Goal: Task Accomplishment & Management: Use online tool/utility

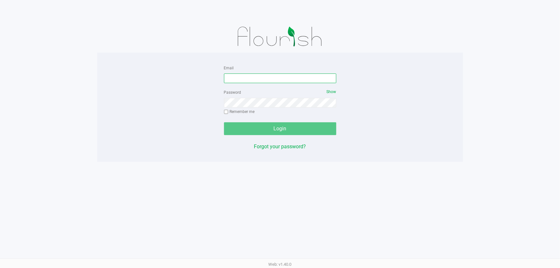
click at [254, 79] on input "Email" at bounding box center [280, 79] width 112 height 10
type input "[EMAIL_ADDRESS][DOMAIN_NAME]"
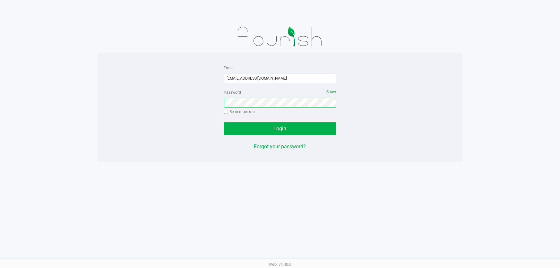
click at [224, 122] on button "Login" at bounding box center [280, 128] width 112 height 13
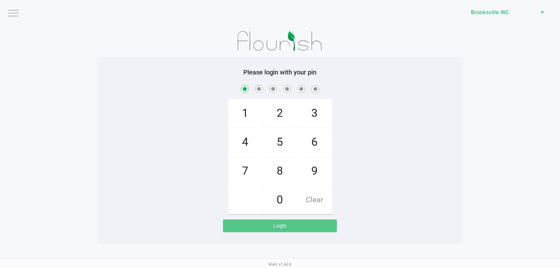
checkbox input "true"
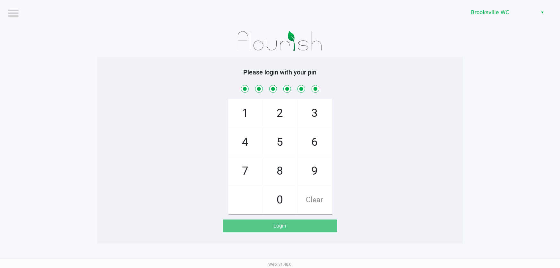
checkbox input "true"
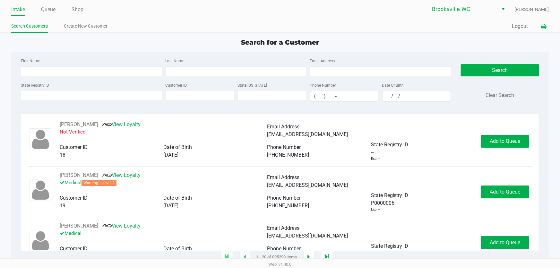
click at [542, 25] on icon at bounding box center [543, 26] width 5 height 4
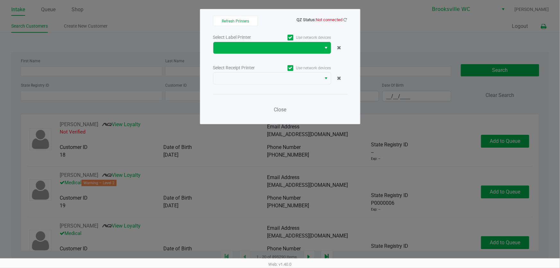
click at [324, 47] on span "Select" at bounding box center [326, 48] width 5 height 8
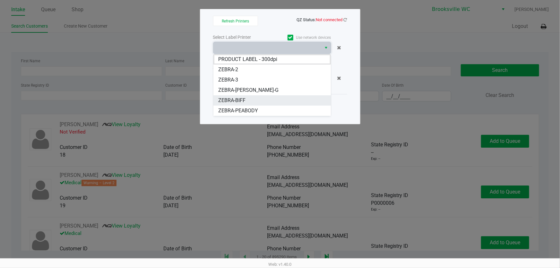
click at [246, 100] on span "ZEBRA-BIFF" at bounding box center [232, 101] width 27 height 8
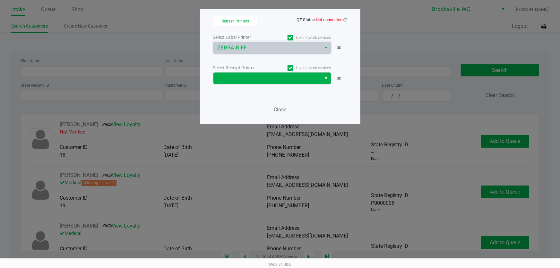
click at [325, 79] on span "Select" at bounding box center [326, 79] width 5 height 8
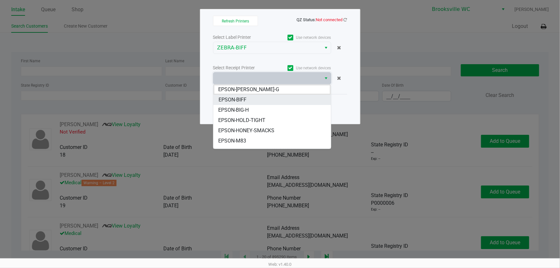
click at [241, 99] on span "EPSON-BIFF" at bounding box center [233, 100] width 28 height 8
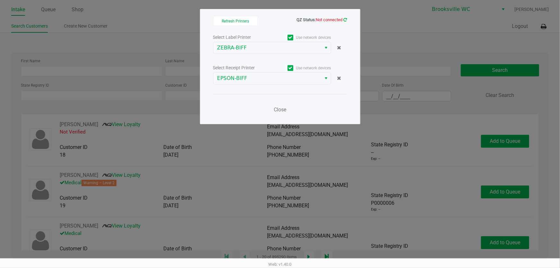
click at [346, 21] on icon at bounding box center [346, 20] width 4 height 4
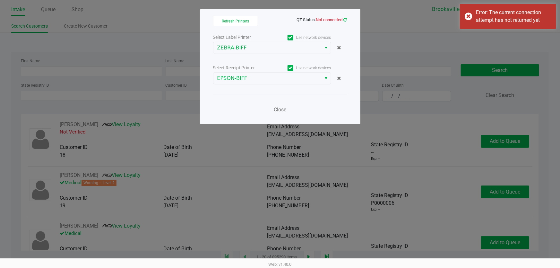
click at [346, 21] on icon at bounding box center [346, 20] width 4 height 4
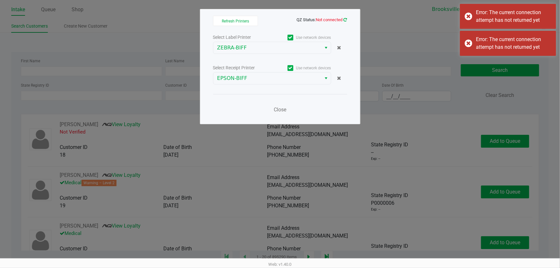
click at [346, 21] on icon at bounding box center [346, 20] width 4 height 4
drag, startPoint x: 281, startPoint y: 109, endPoint x: 268, endPoint y: 103, distance: 14.2
click at [281, 109] on span "Close" at bounding box center [280, 110] width 13 height 6
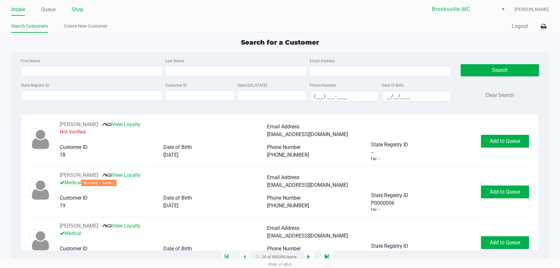
click at [78, 10] on link "Shop" at bounding box center [78, 9] width 12 height 9
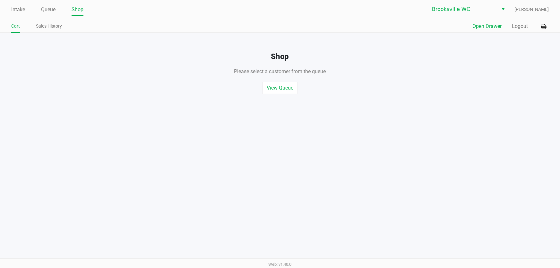
click at [488, 26] on button "Open Drawer" at bounding box center [487, 26] width 29 height 8
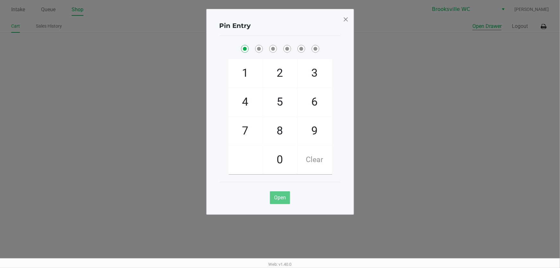
checkbox input "true"
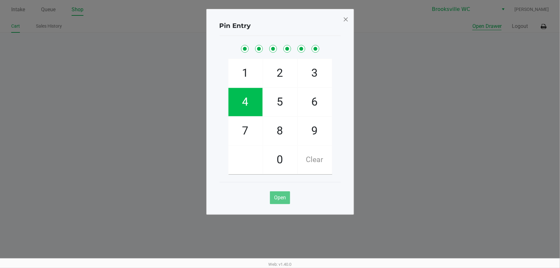
checkbox input "true"
